Goal: Task Accomplishment & Management: Use online tool/utility

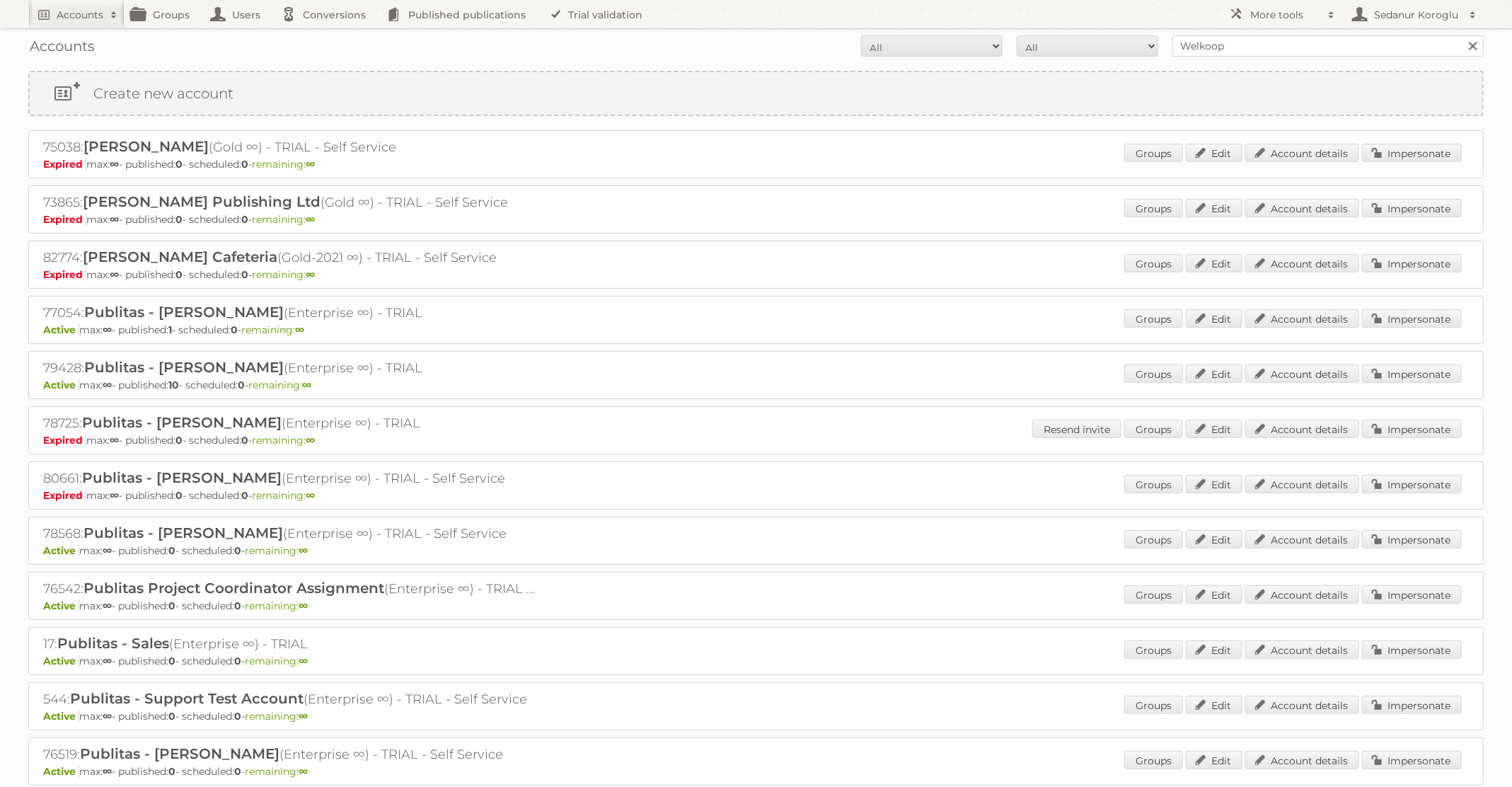
scroll to position [199, 0]
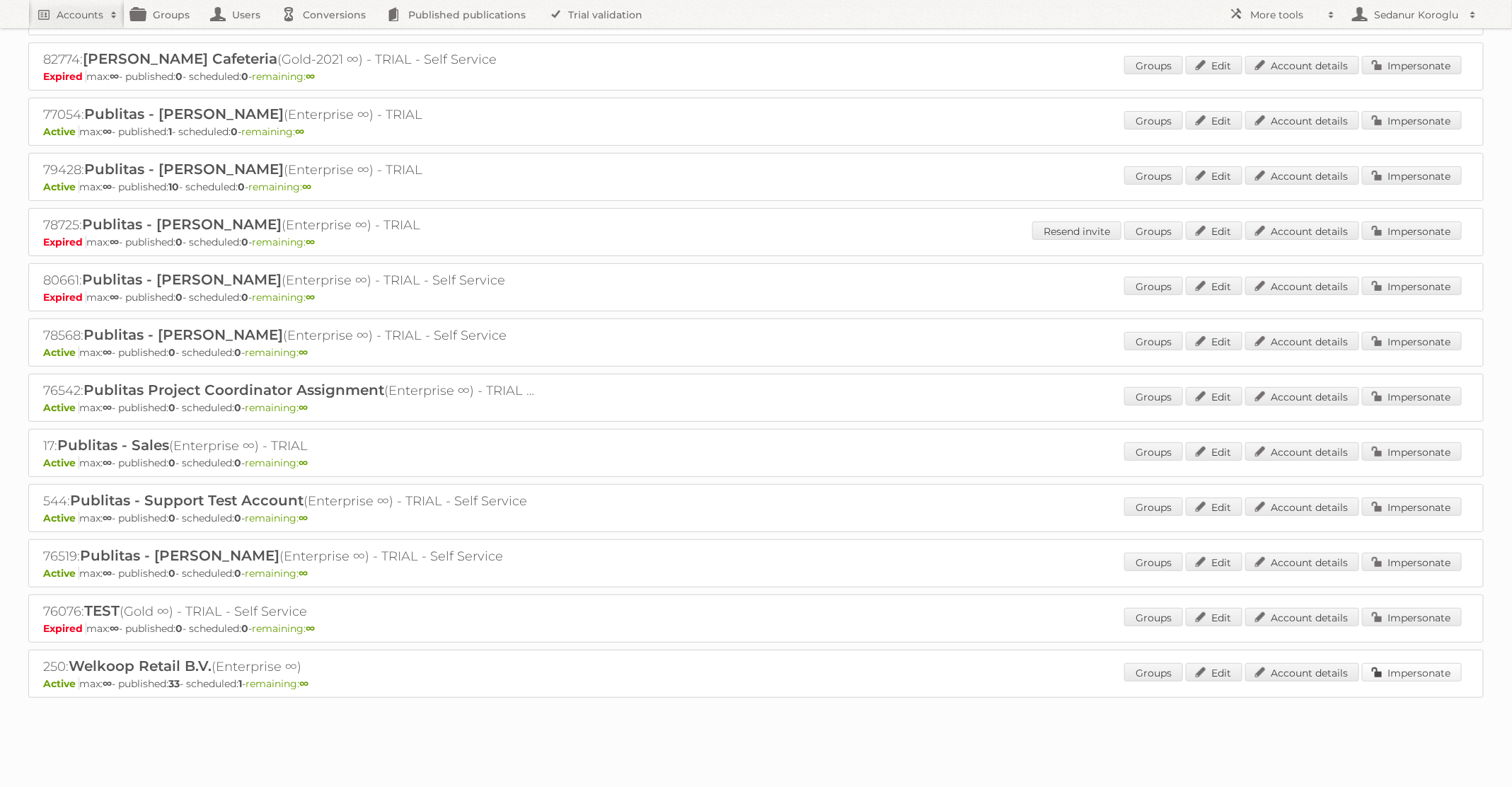
click at [1395, 665] on link "Impersonate" at bounding box center [1413, 672] width 100 height 18
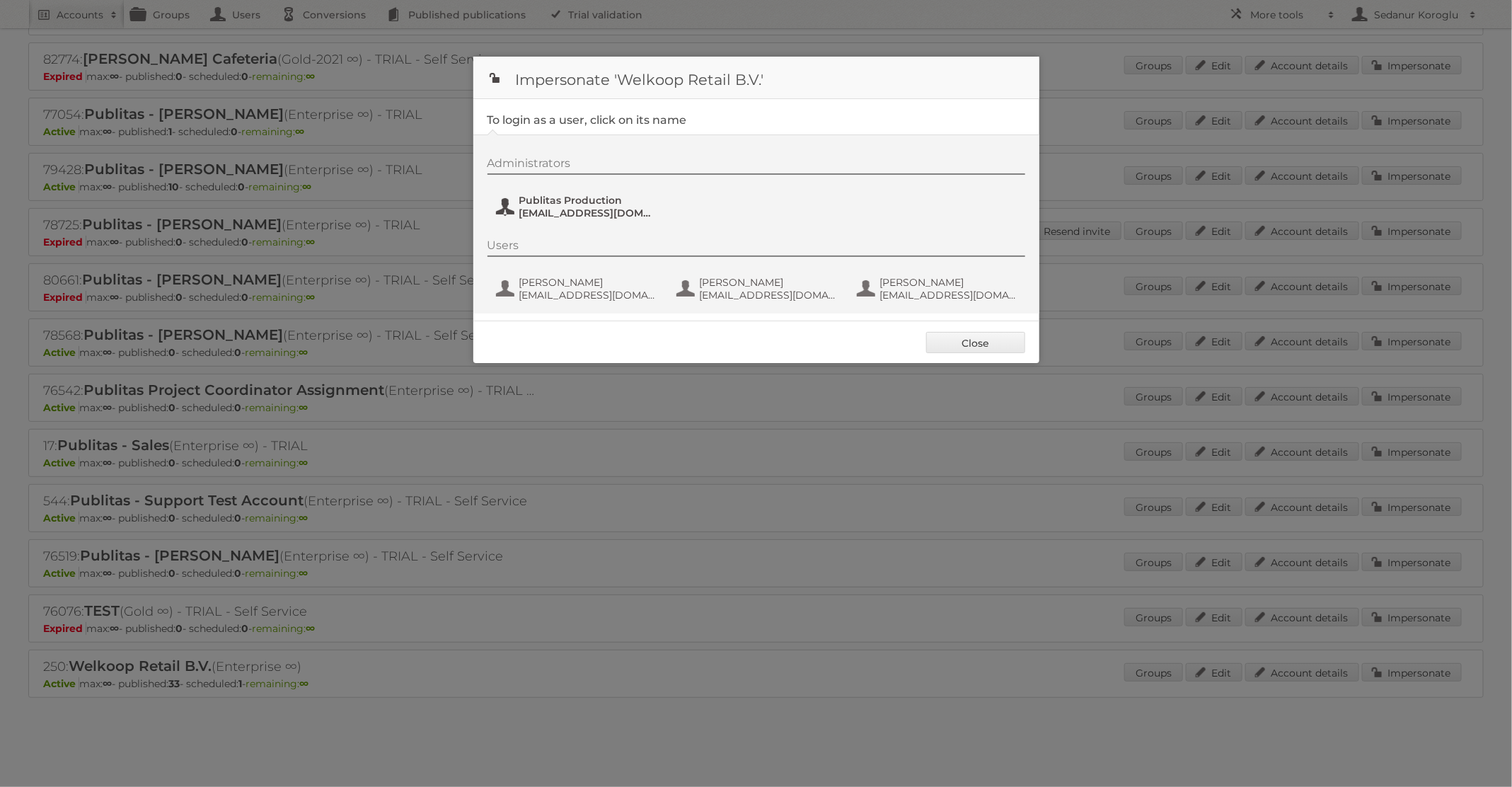
click at [646, 196] on span "Publitas Production" at bounding box center [587, 200] width 138 height 13
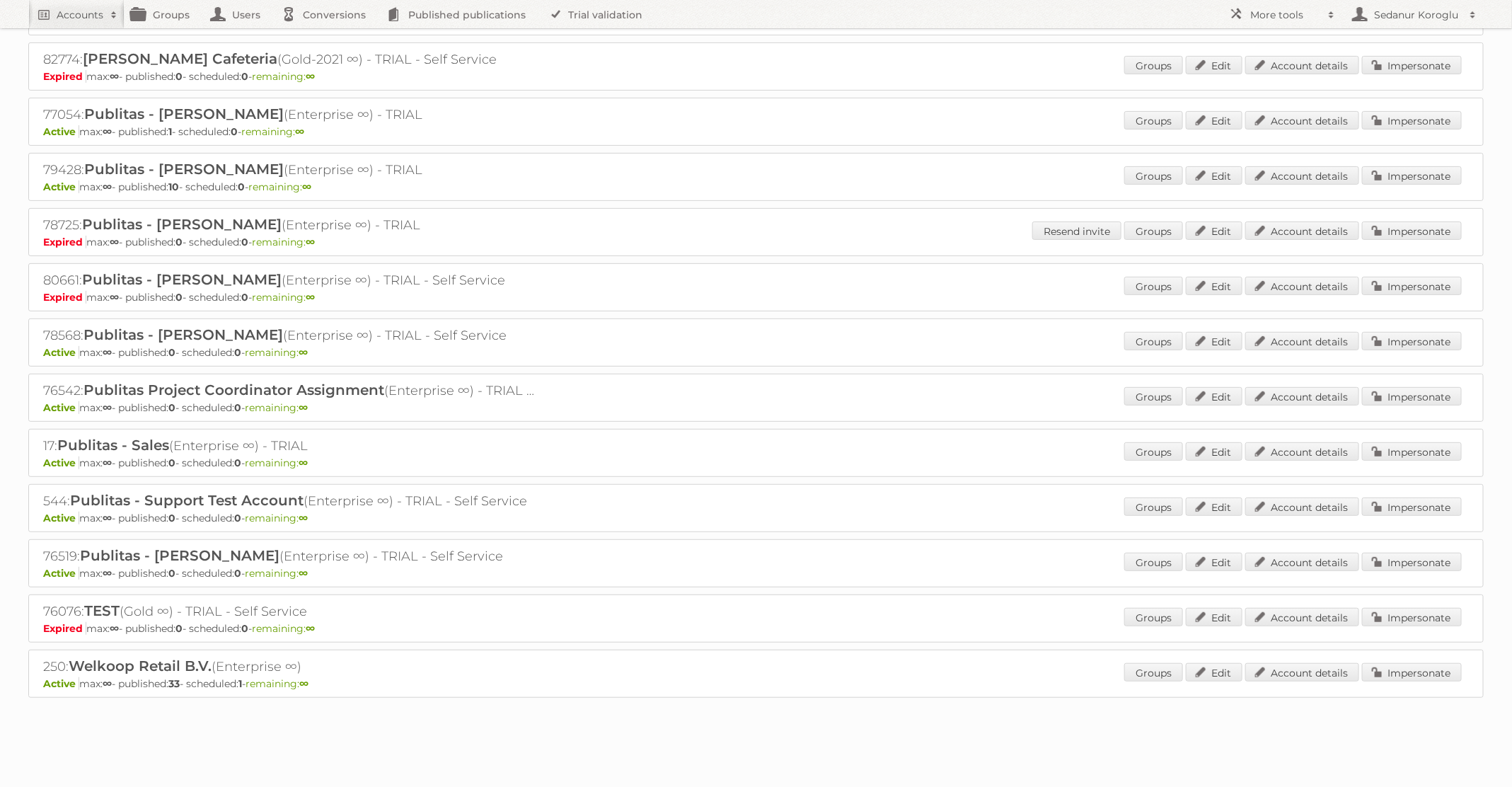
scroll to position [0, 0]
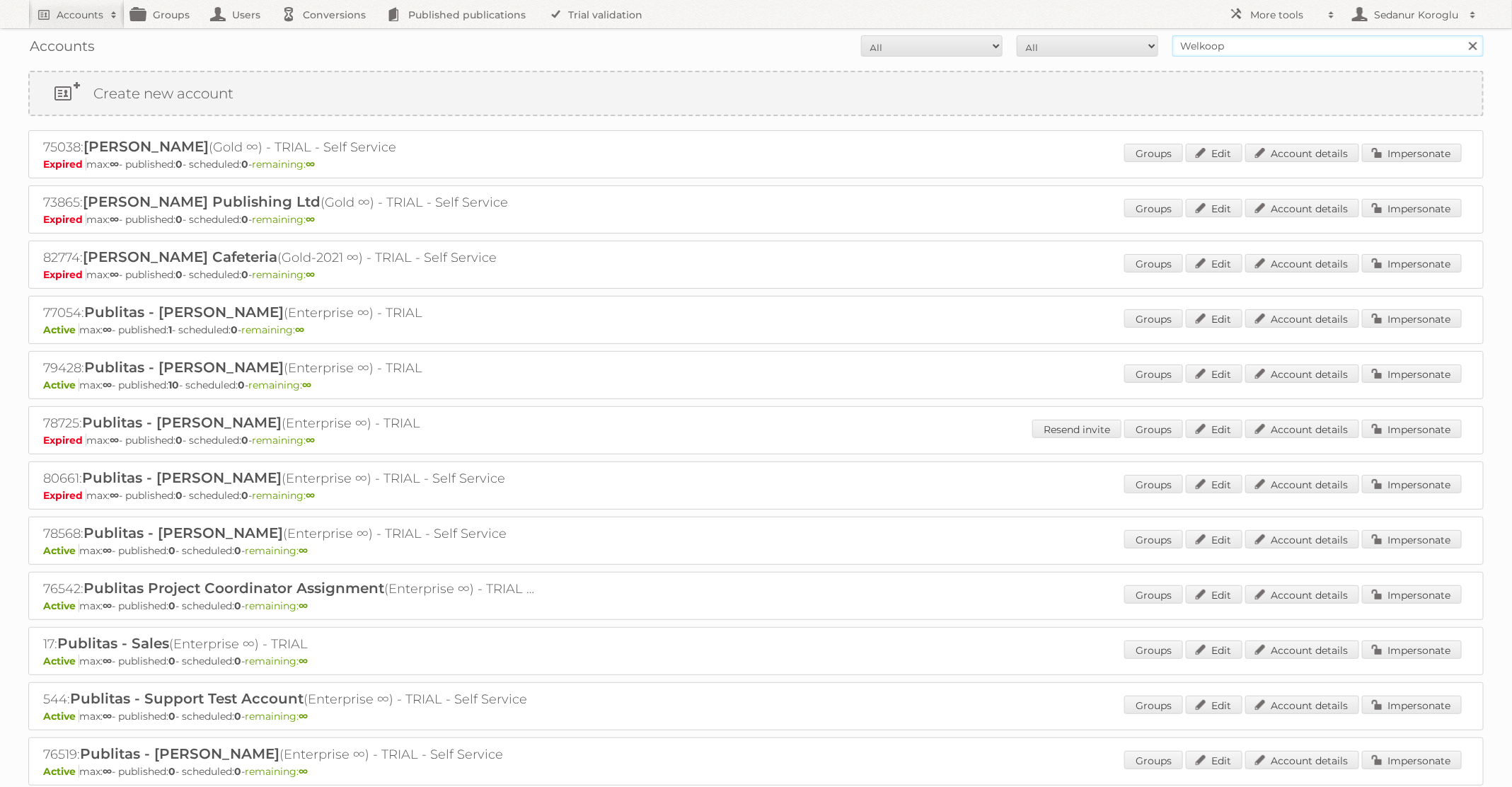
drag, startPoint x: 1233, startPoint y: 49, endPoint x: 1115, endPoint y: 27, distance: 120.0
click at [1118, 29] on div "Accounts All Active Expired Pending All Paid Trials Self service Welkoop Search" at bounding box center [756, 46] width 1456 height 36
type input "pflanzen-kölle"
click at [1462, 36] on input "Search" at bounding box center [1472, 46] width 21 height 21
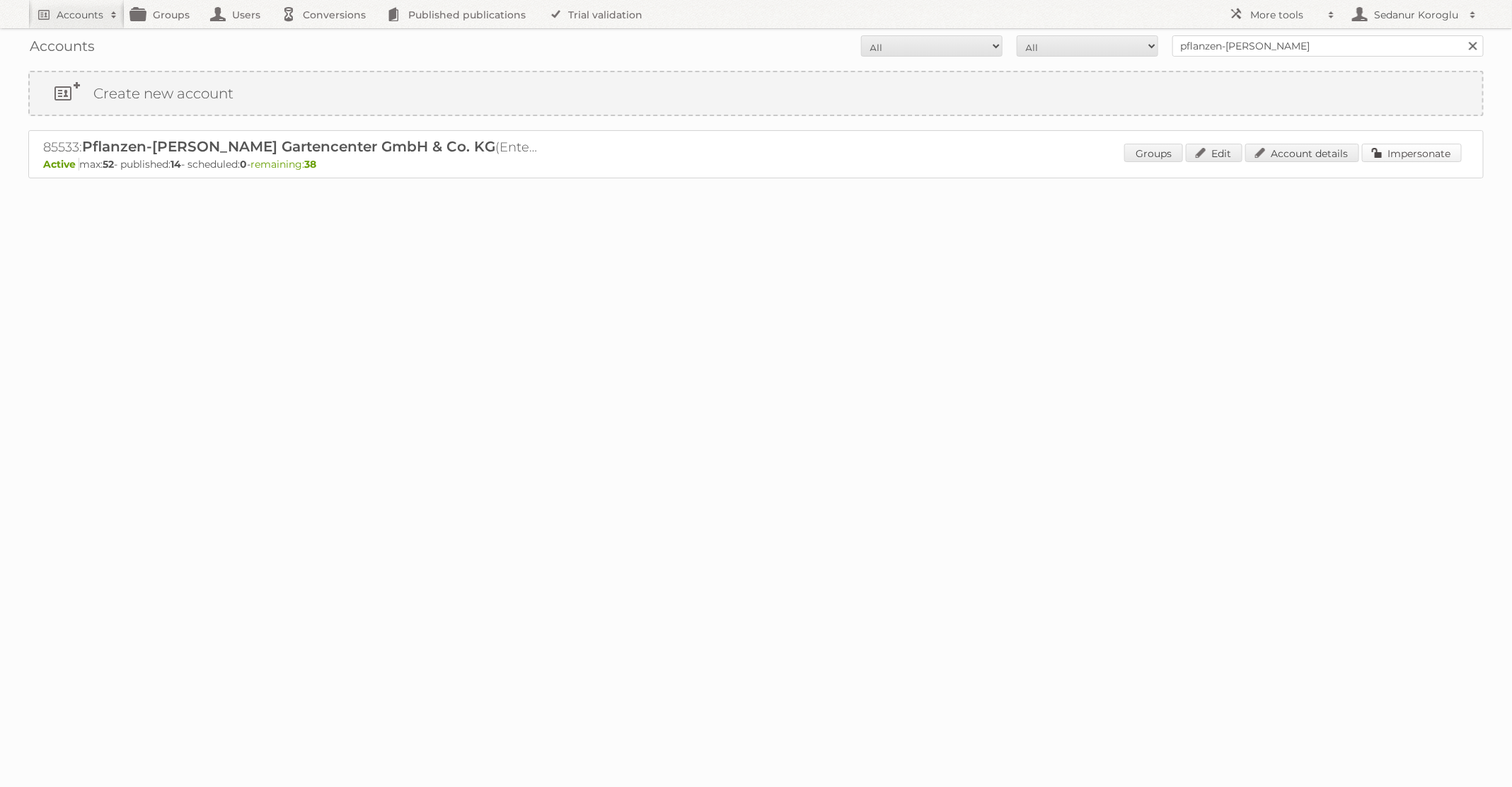
click at [1392, 157] on link "Impersonate" at bounding box center [1413, 153] width 100 height 18
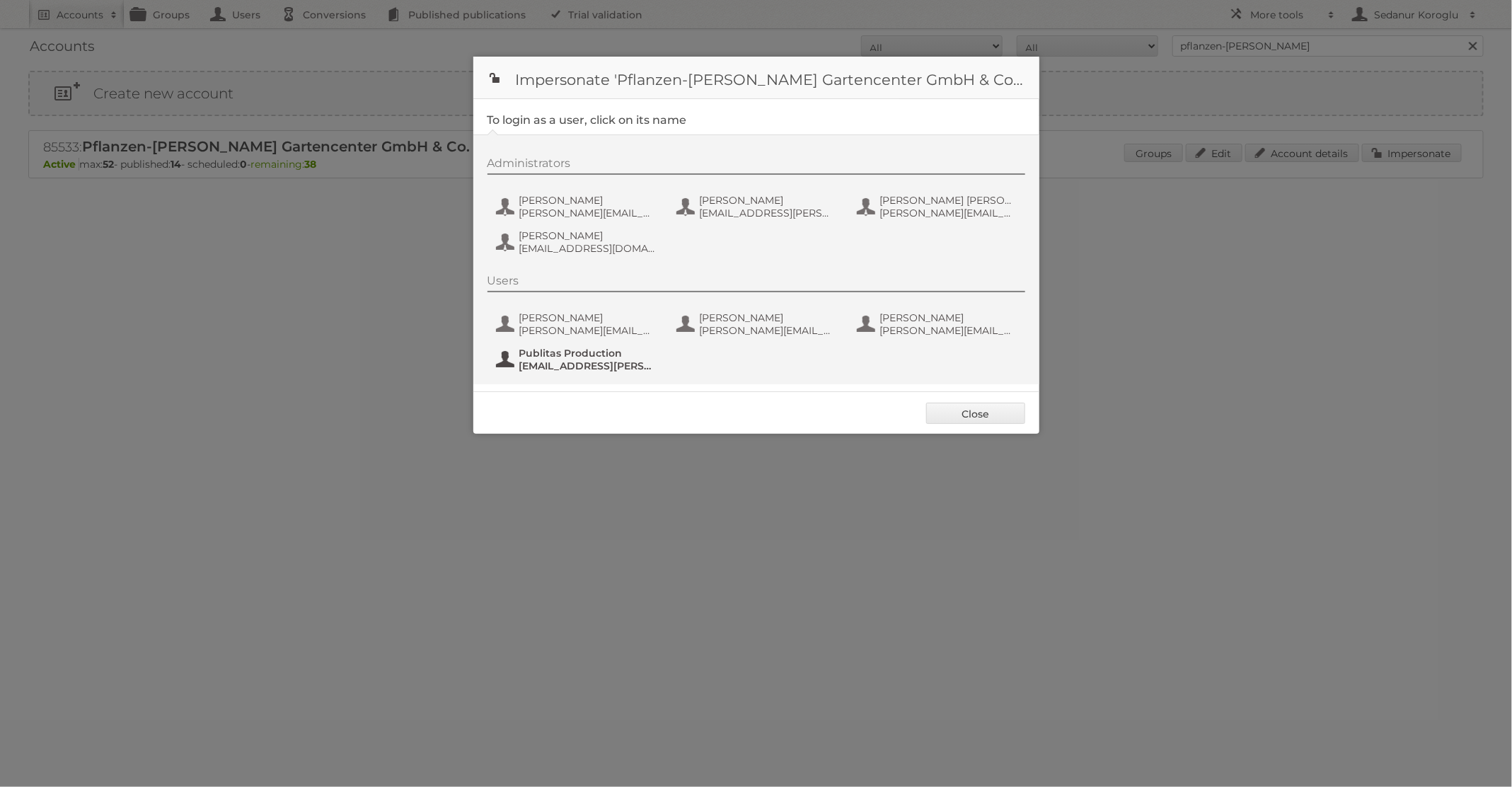
click at [585, 372] on button "Publitas Production fs+Pflanzen-Koelle@publitas.com" at bounding box center [577, 359] width 167 height 28
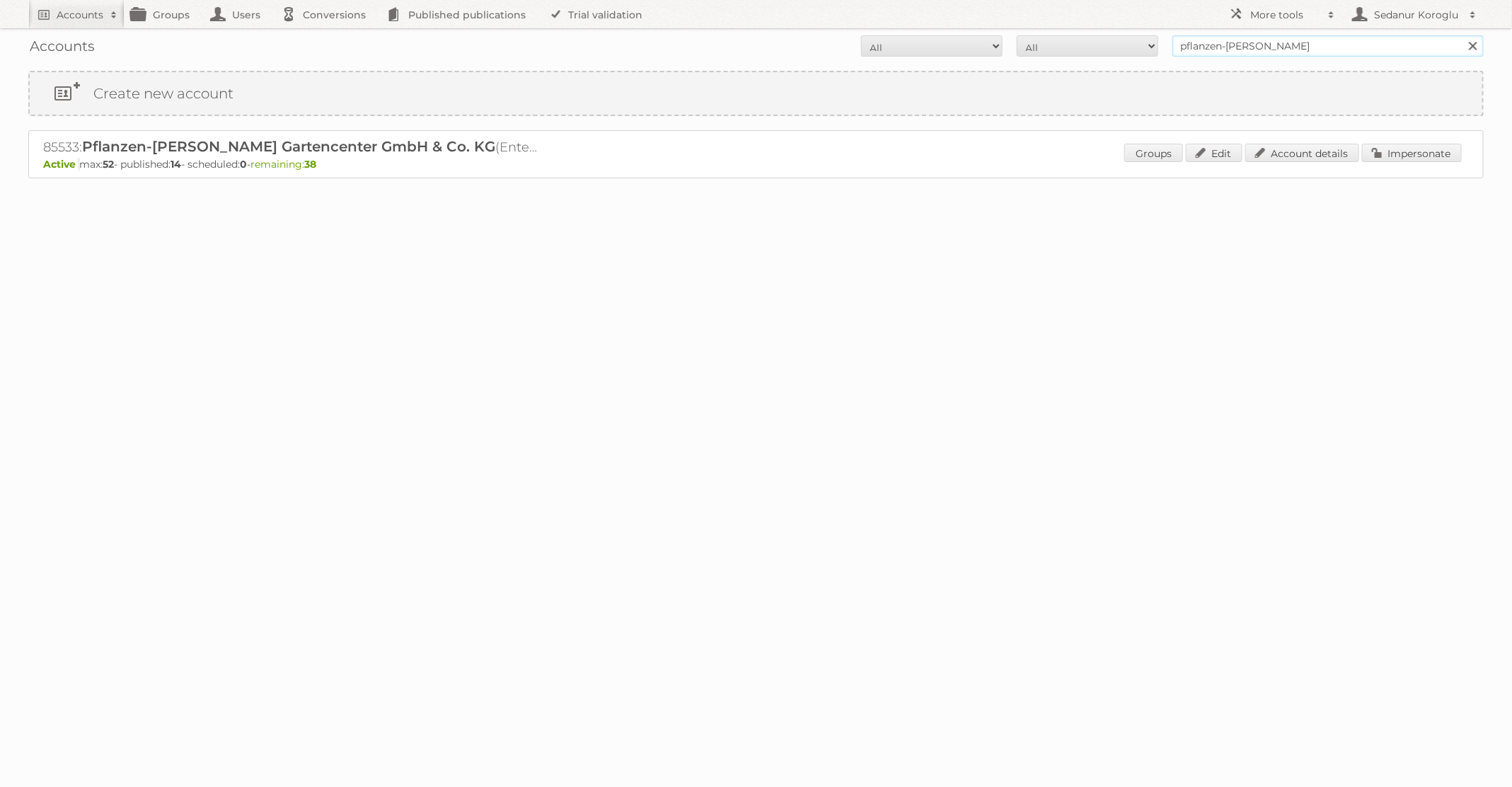
drag, startPoint x: 1262, startPoint y: 48, endPoint x: 1034, endPoint y: 37, distance: 228.3
click at [1034, 37] on form "All Active Expired Pending All Paid Trials Self service pflanzen-kölle Search" at bounding box center [756, 46] width 1456 height 21
type input "GAMMA"
click at [1462, 36] on input "Search" at bounding box center [1472, 46] width 21 height 21
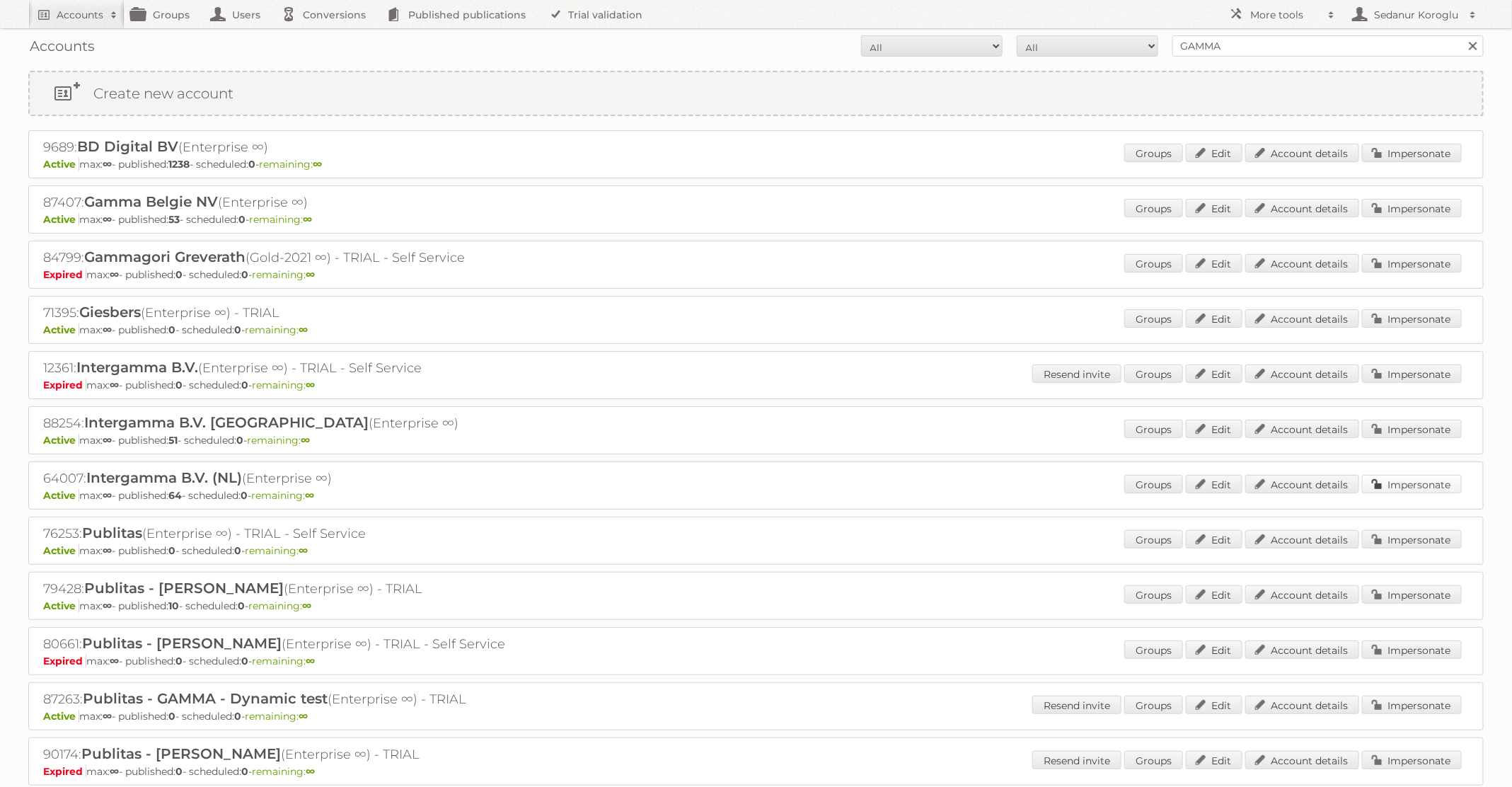
click at [1374, 486] on link "Impersonate" at bounding box center [1413, 484] width 100 height 18
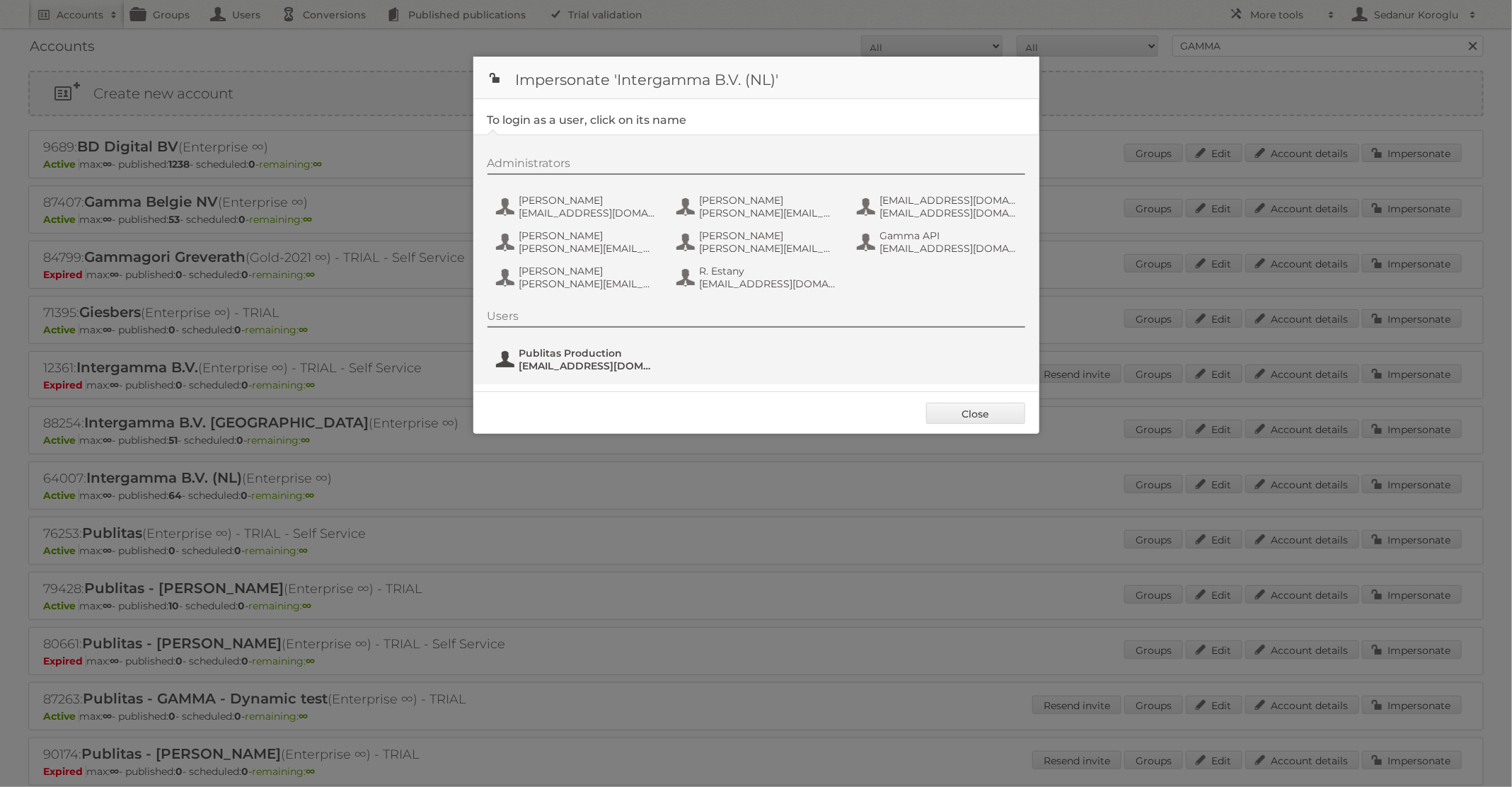
click at [541, 349] on span "Publitas Production" at bounding box center [587, 353] width 138 height 13
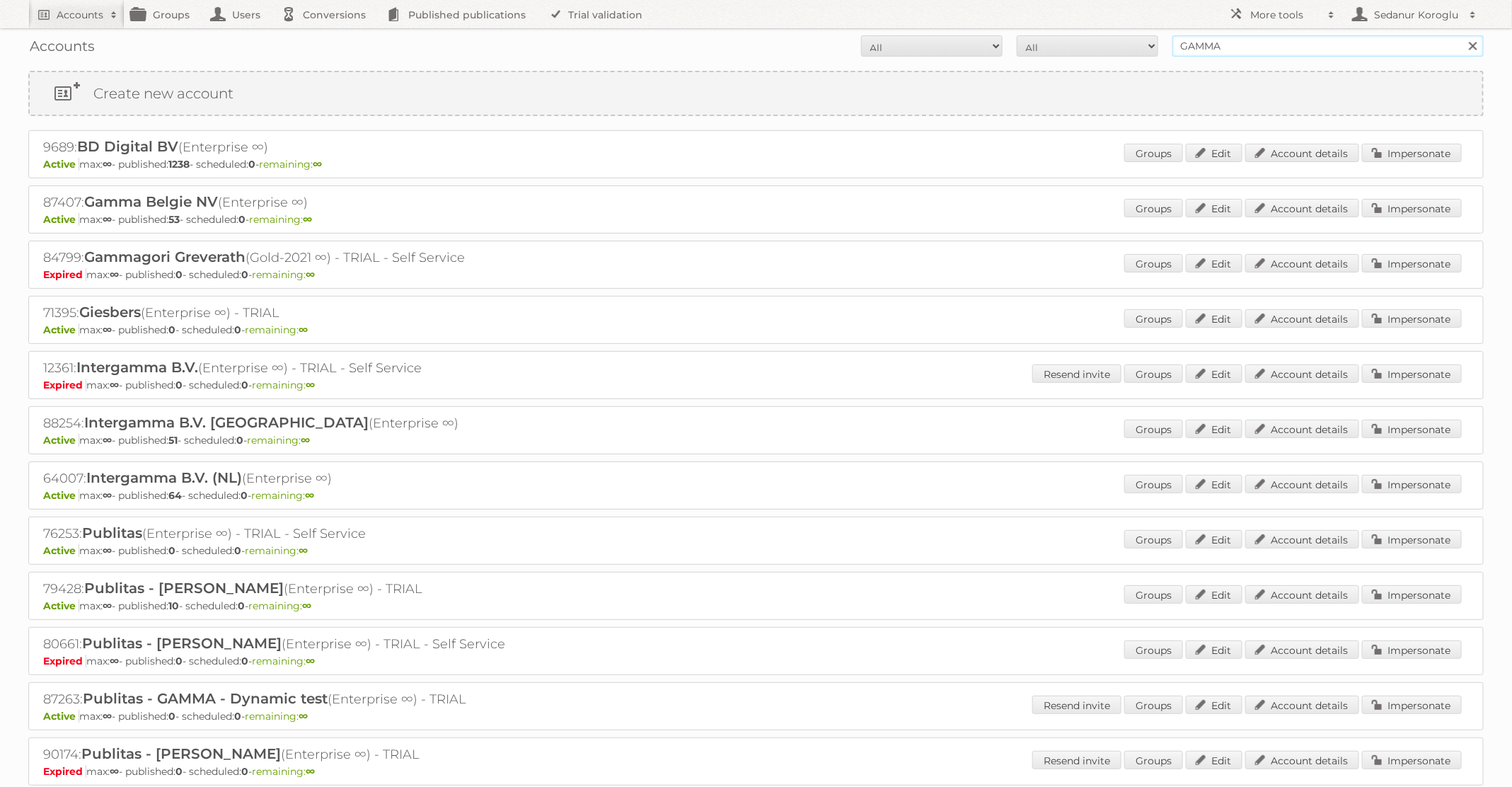
drag, startPoint x: 1232, startPoint y: 43, endPoint x: 1148, endPoint y: 40, distance: 84.1
click at [1148, 40] on form "All Active Expired Pending All Paid Trials Self service GAMMA Search" at bounding box center [756, 46] width 1456 height 21
type input "m"
type input "dm drogerie"
click at [1462, 36] on input "Search" at bounding box center [1472, 46] width 21 height 21
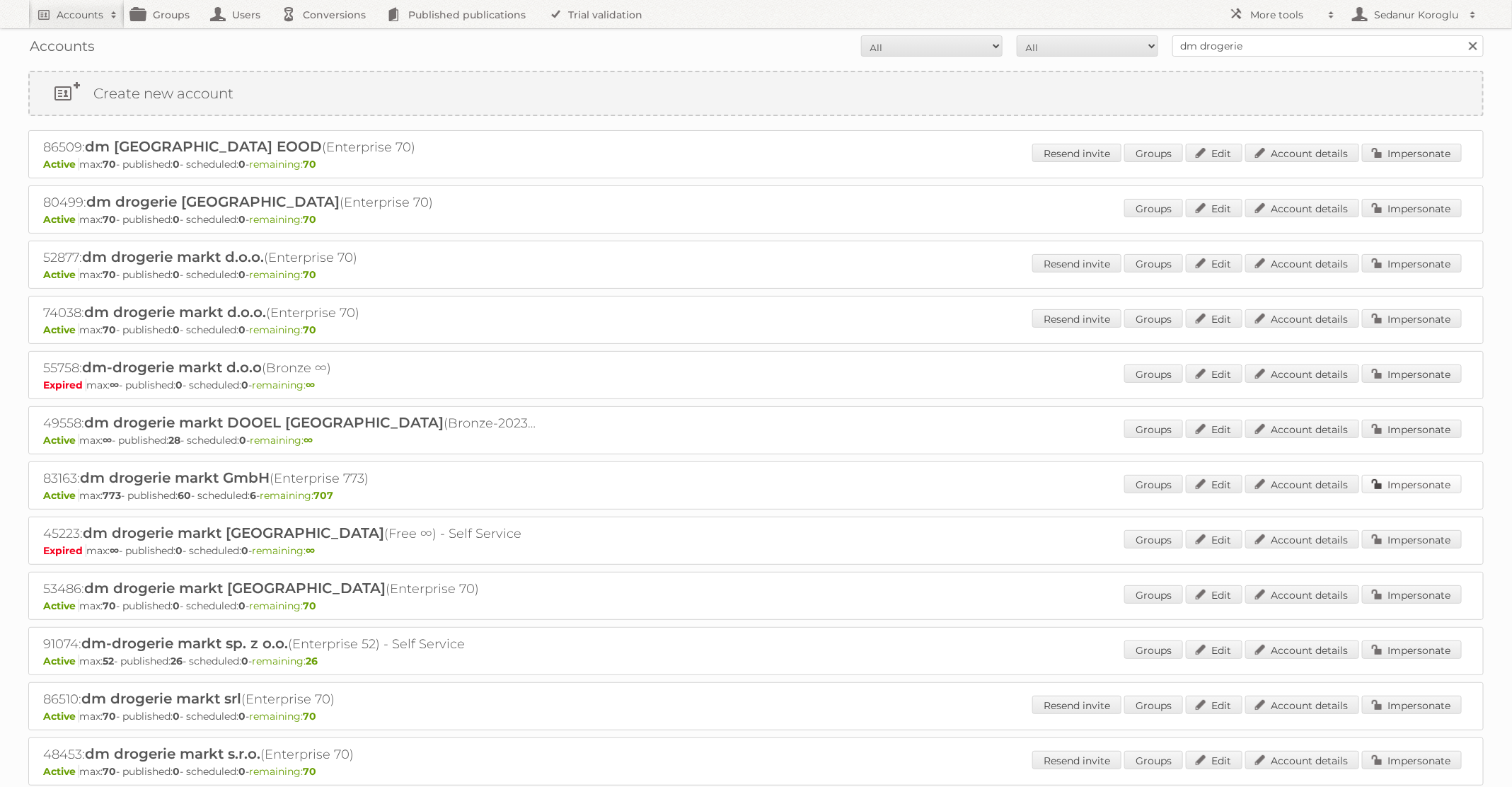
click at [1375, 475] on link "Impersonate" at bounding box center [1413, 484] width 100 height 18
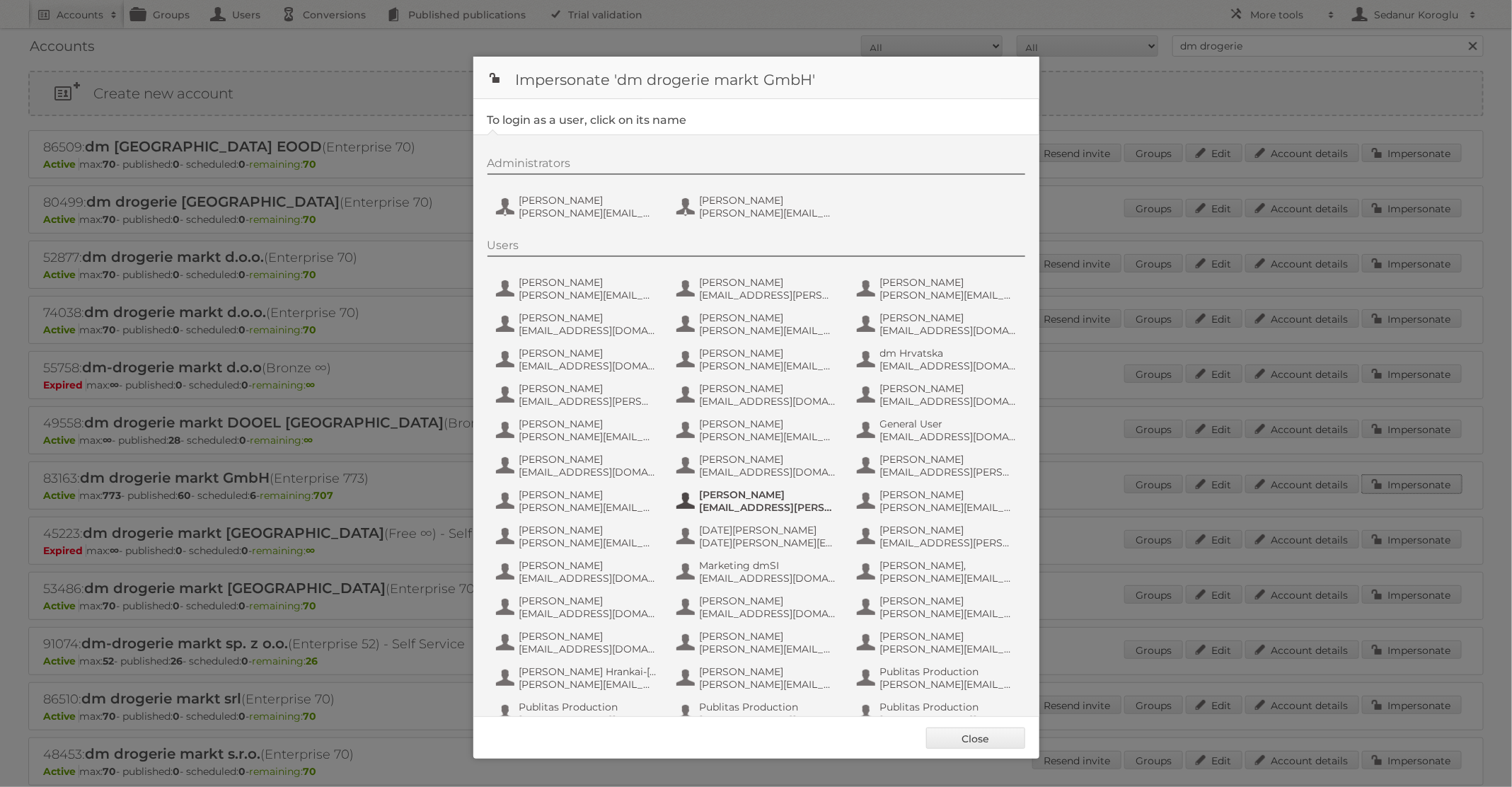
scroll to position [135, 0]
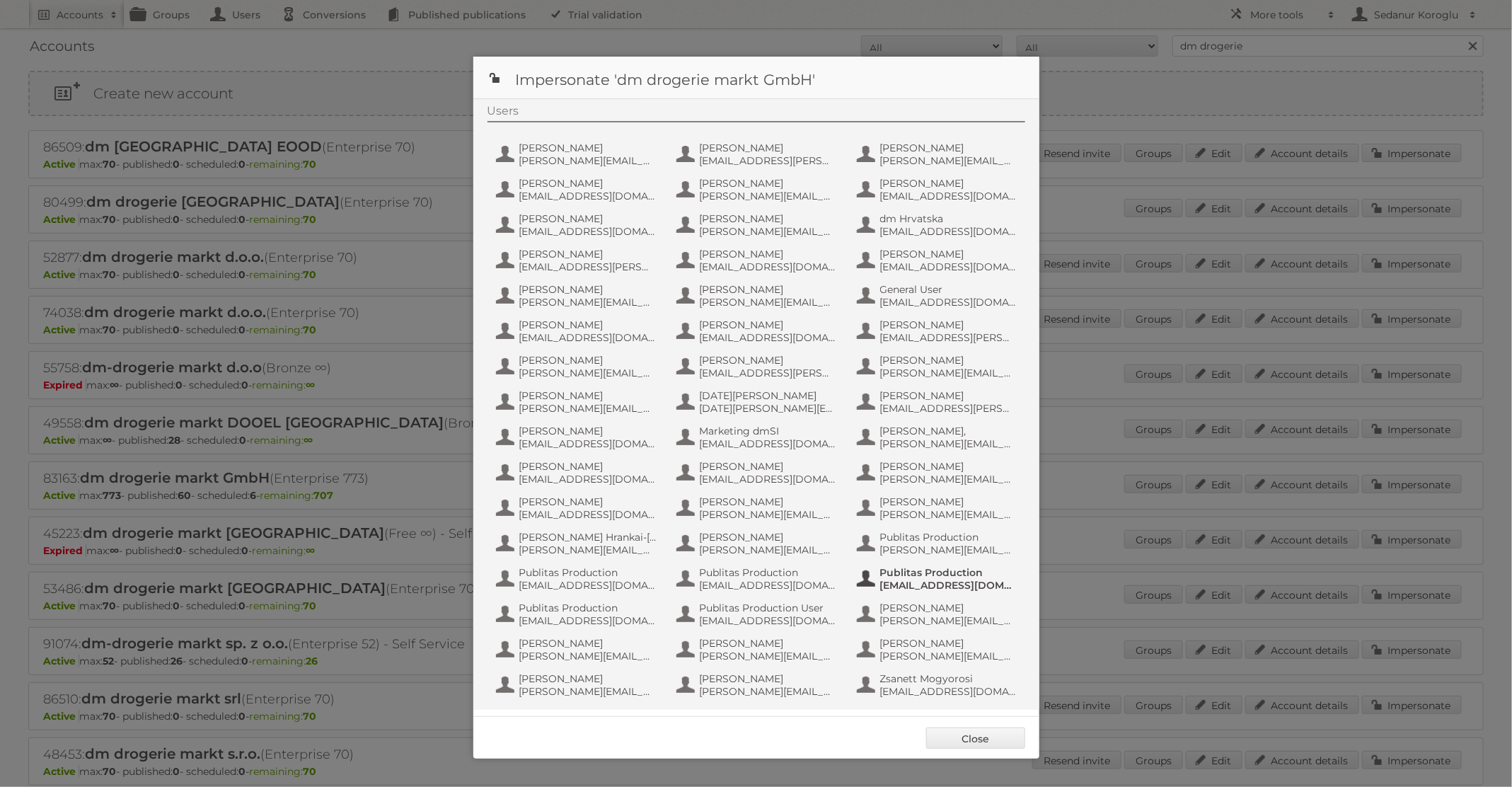
click at [956, 577] on span "Publitas Production" at bounding box center [948, 573] width 138 height 13
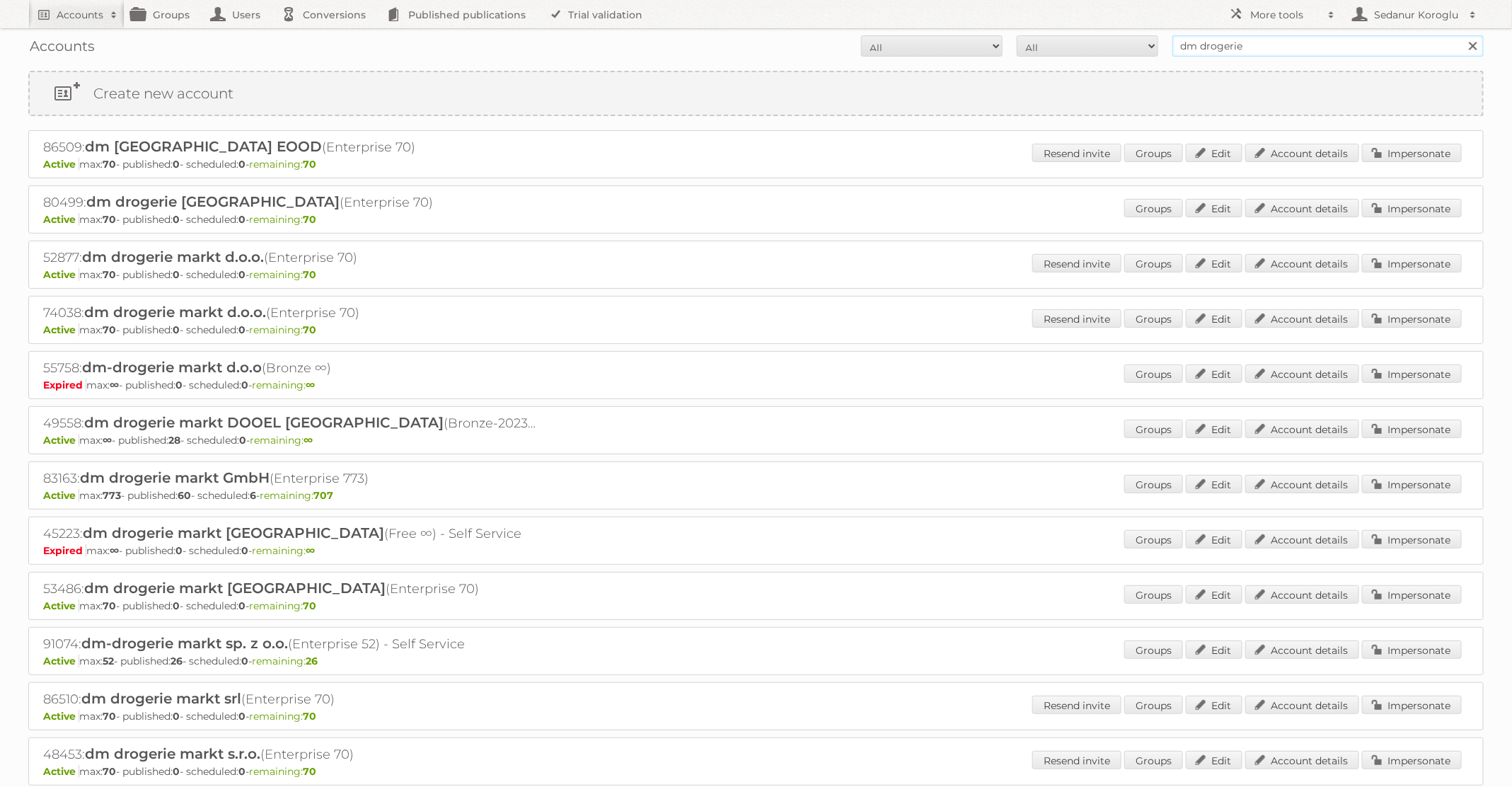
drag, startPoint x: 1257, startPoint y: 48, endPoint x: 1181, endPoint y: 41, distance: 76.3
click at [1186, 43] on input "dm drogerie" at bounding box center [1328, 46] width 312 height 21
type input "d"
type input "lidl BE"
click at [1462, 36] on input "Search" at bounding box center [1472, 46] width 21 height 21
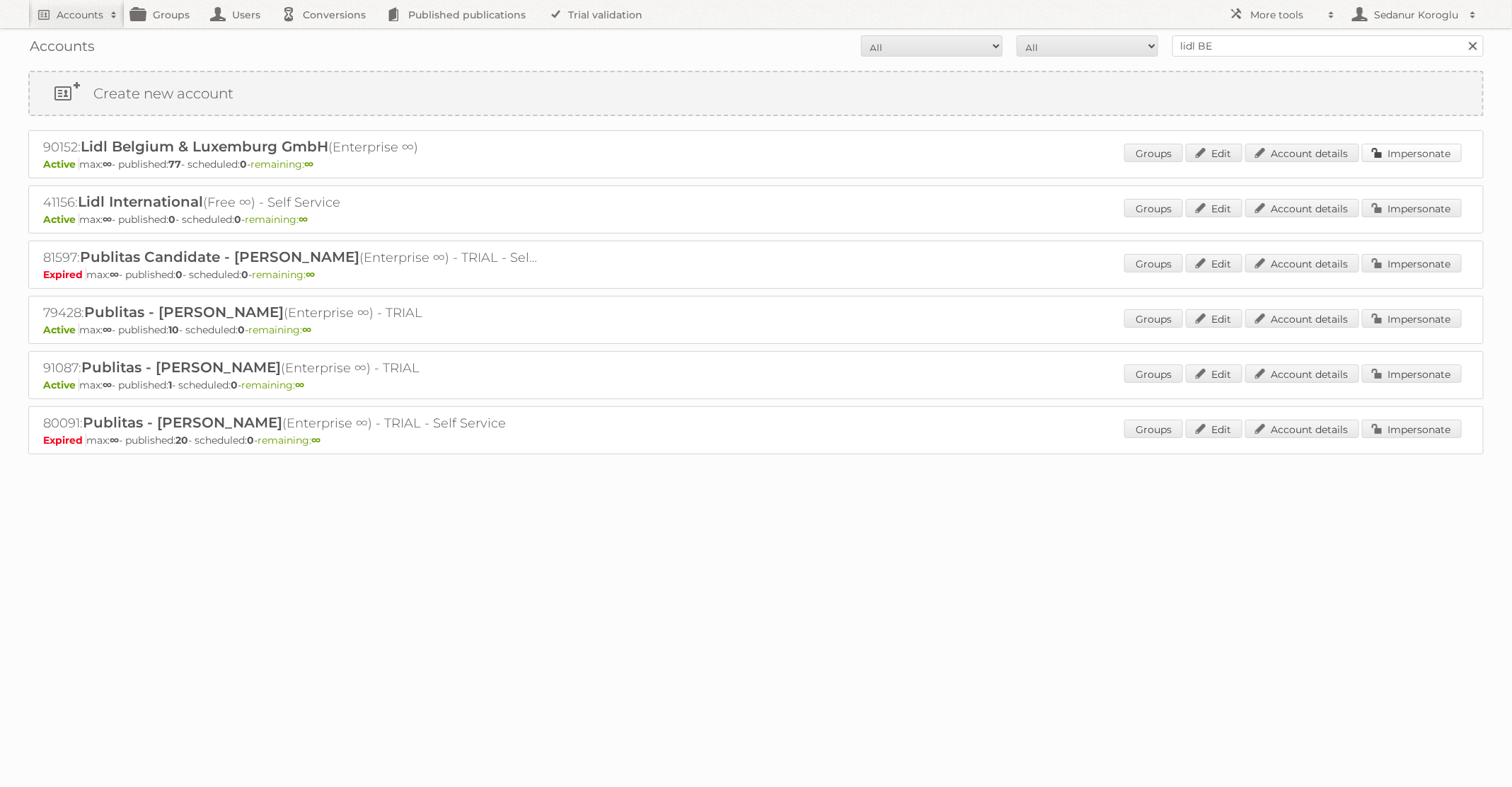
click at [1415, 149] on link "Impersonate" at bounding box center [1413, 153] width 100 height 18
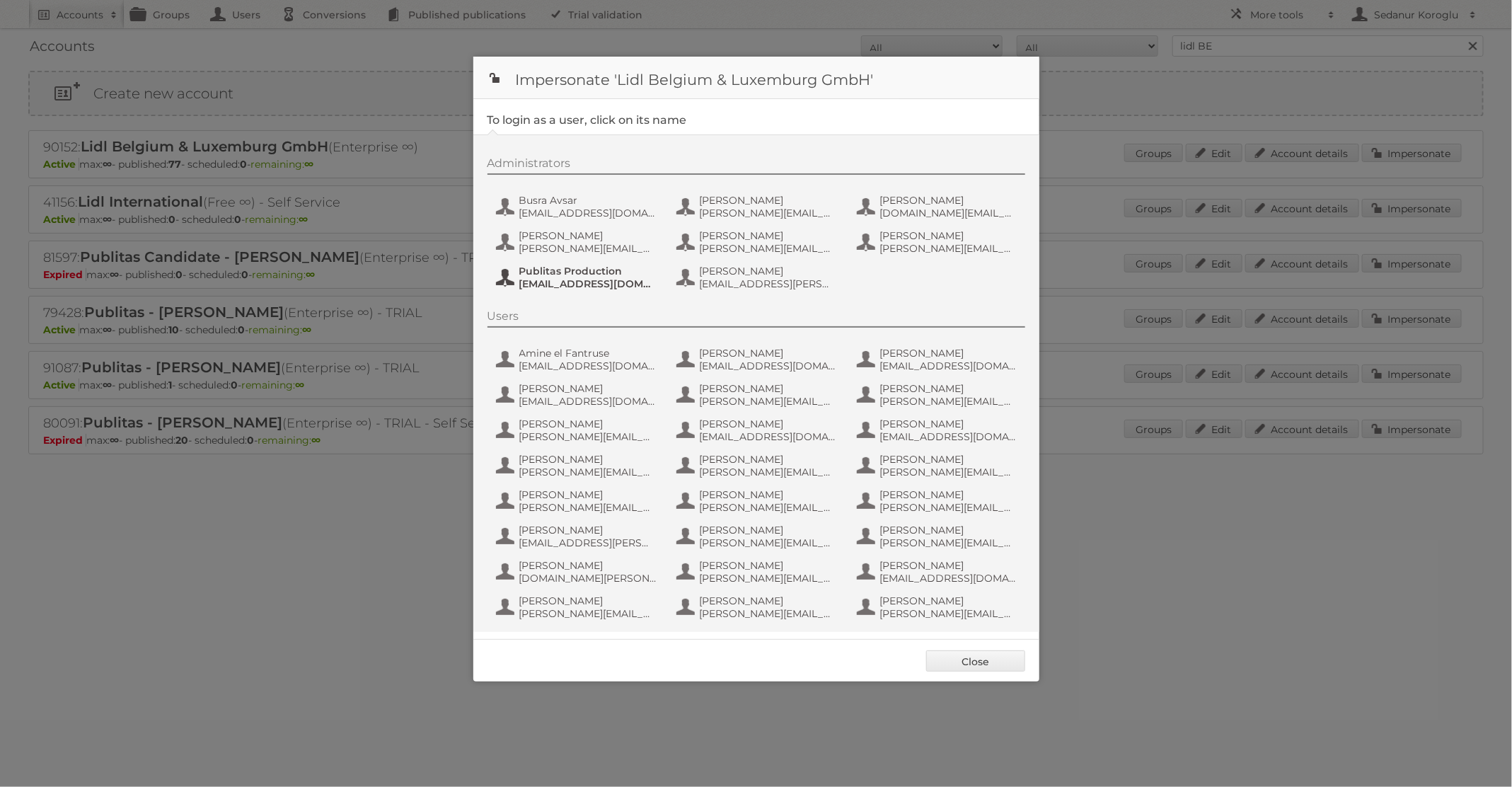
click at [585, 278] on span "[EMAIL_ADDRESS][DOMAIN_NAME]" at bounding box center [587, 284] width 138 height 13
